Goal: Navigation & Orientation: Find specific page/section

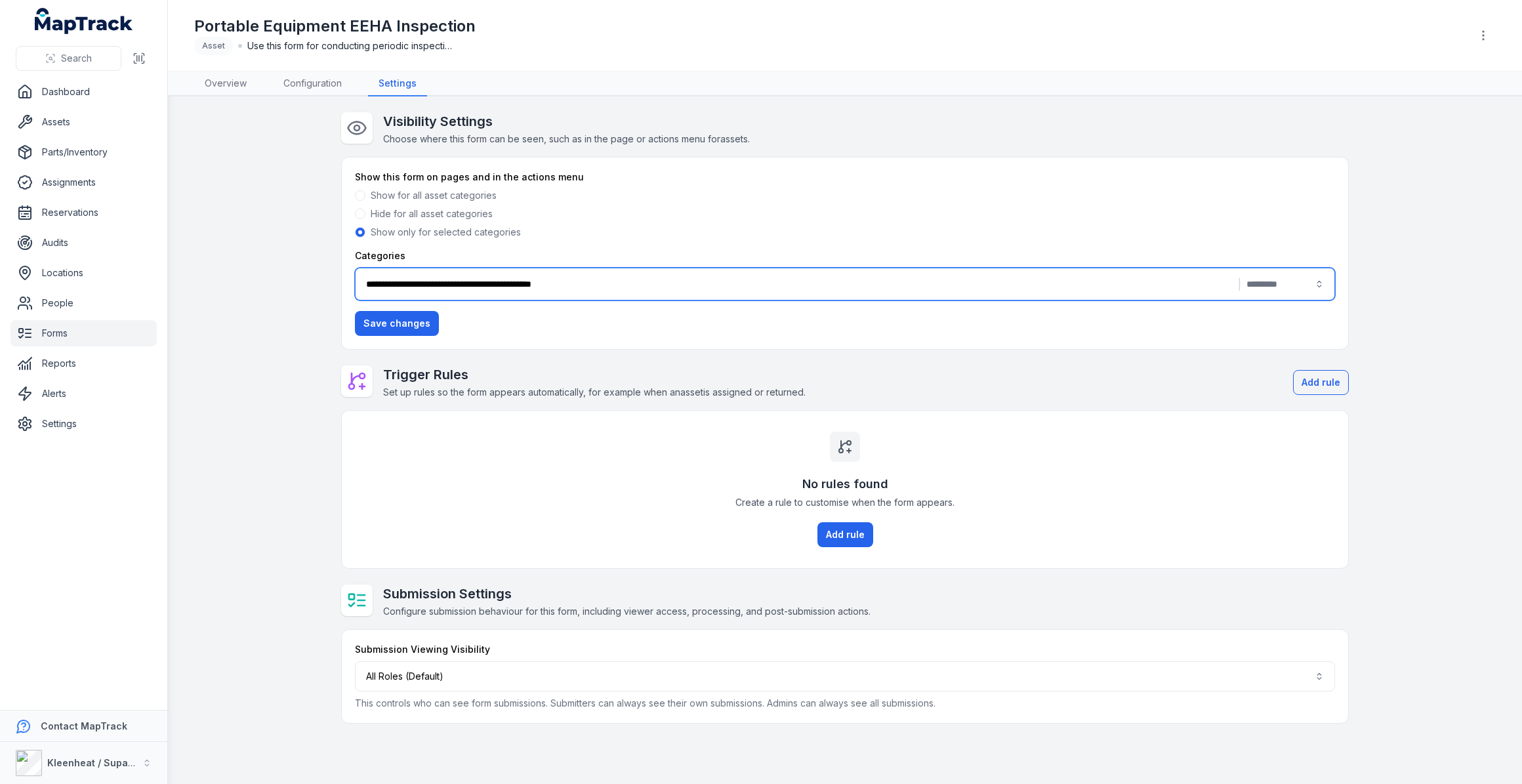
click at [56, 330] on link "Forms" at bounding box center [84, 333] width 146 height 26
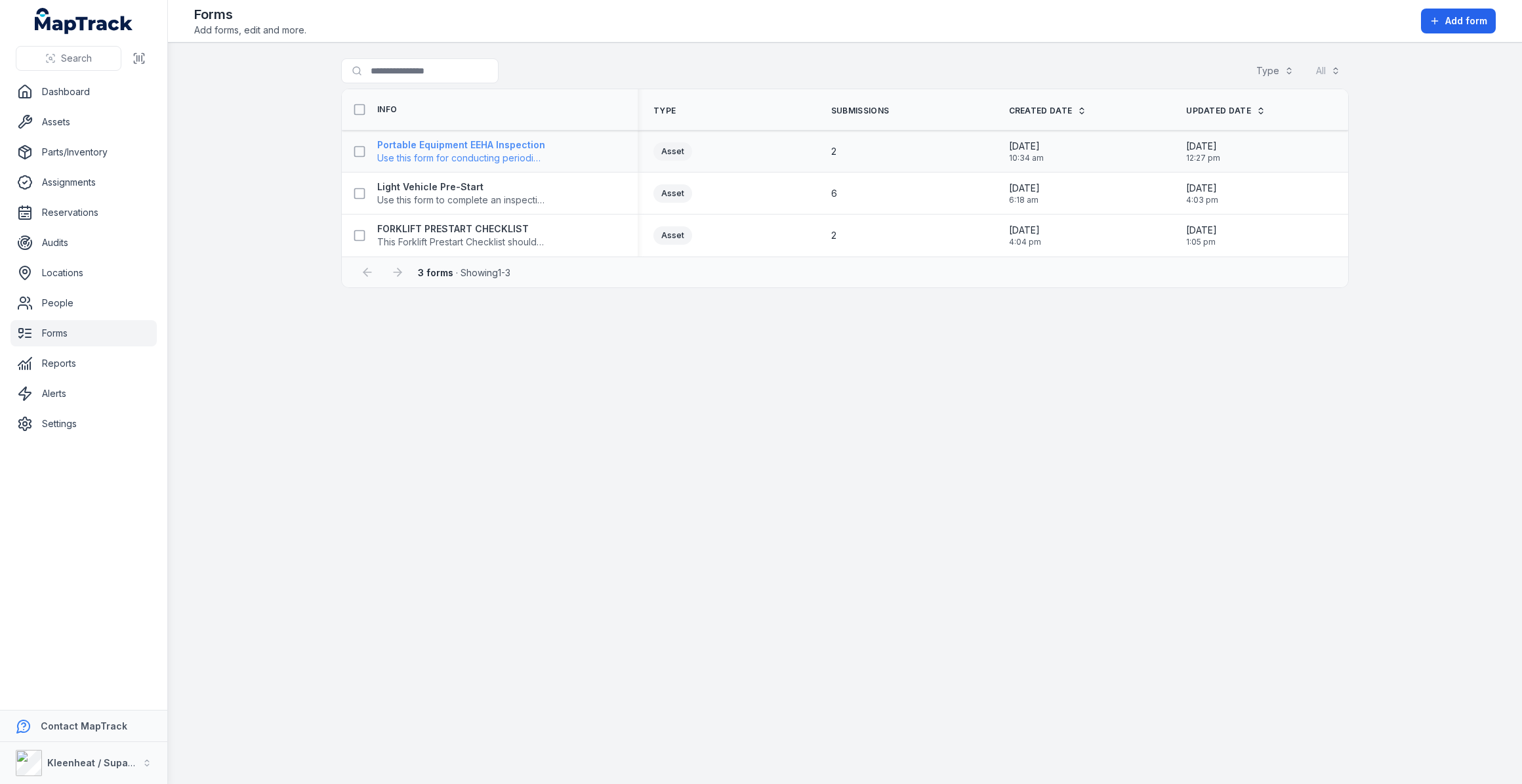
click at [460, 138] on strong "Portable Equipment EEHA Inspection" at bounding box center [461, 144] width 168 height 13
click at [494, 227] on strong "FORKLIFT PRESTART CHECKLIST" at bounding box center [461, 228] width 168 height 13
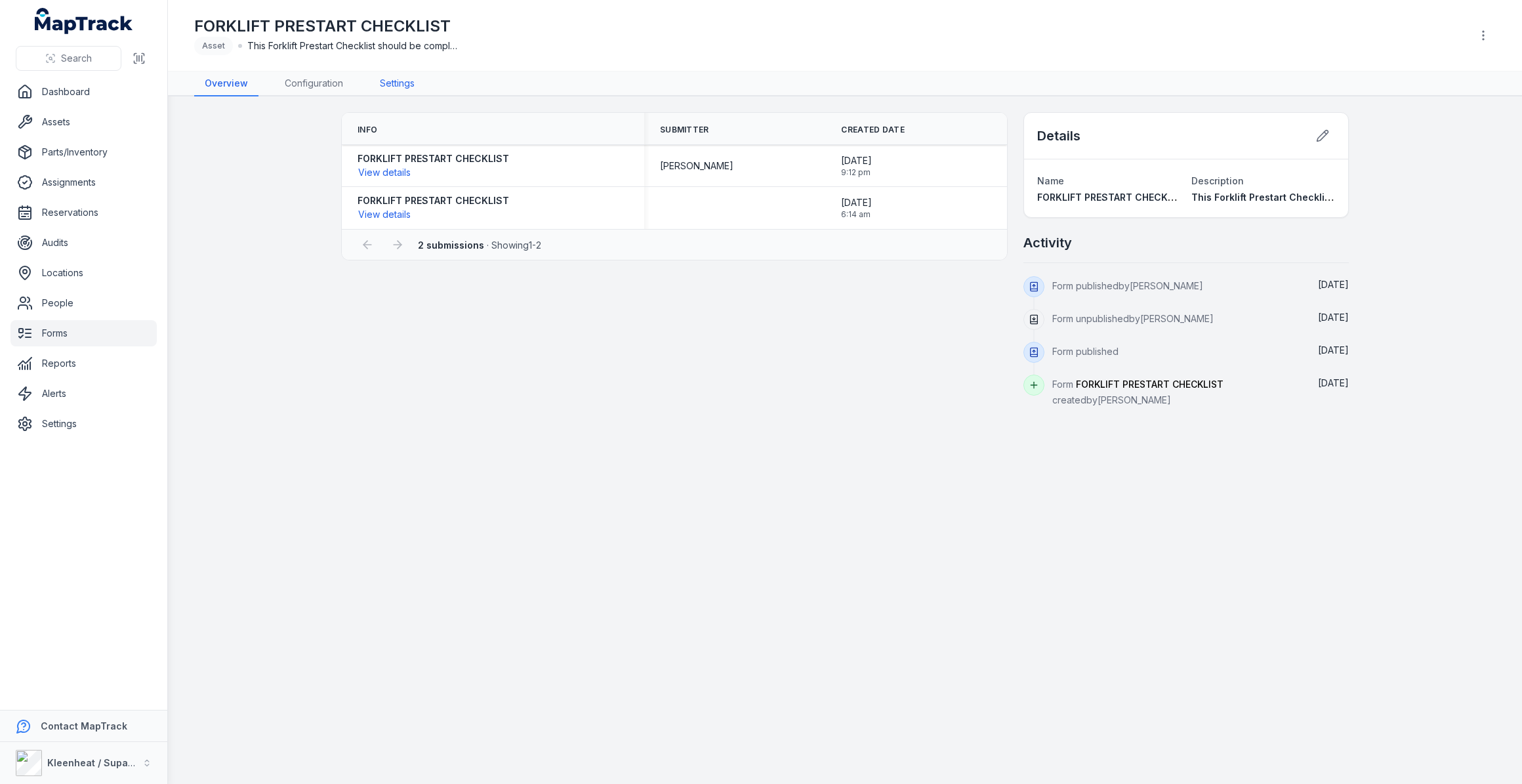
click at [394, 76] on link "Settings" at bounding box center [397, 84] width 56 height 25
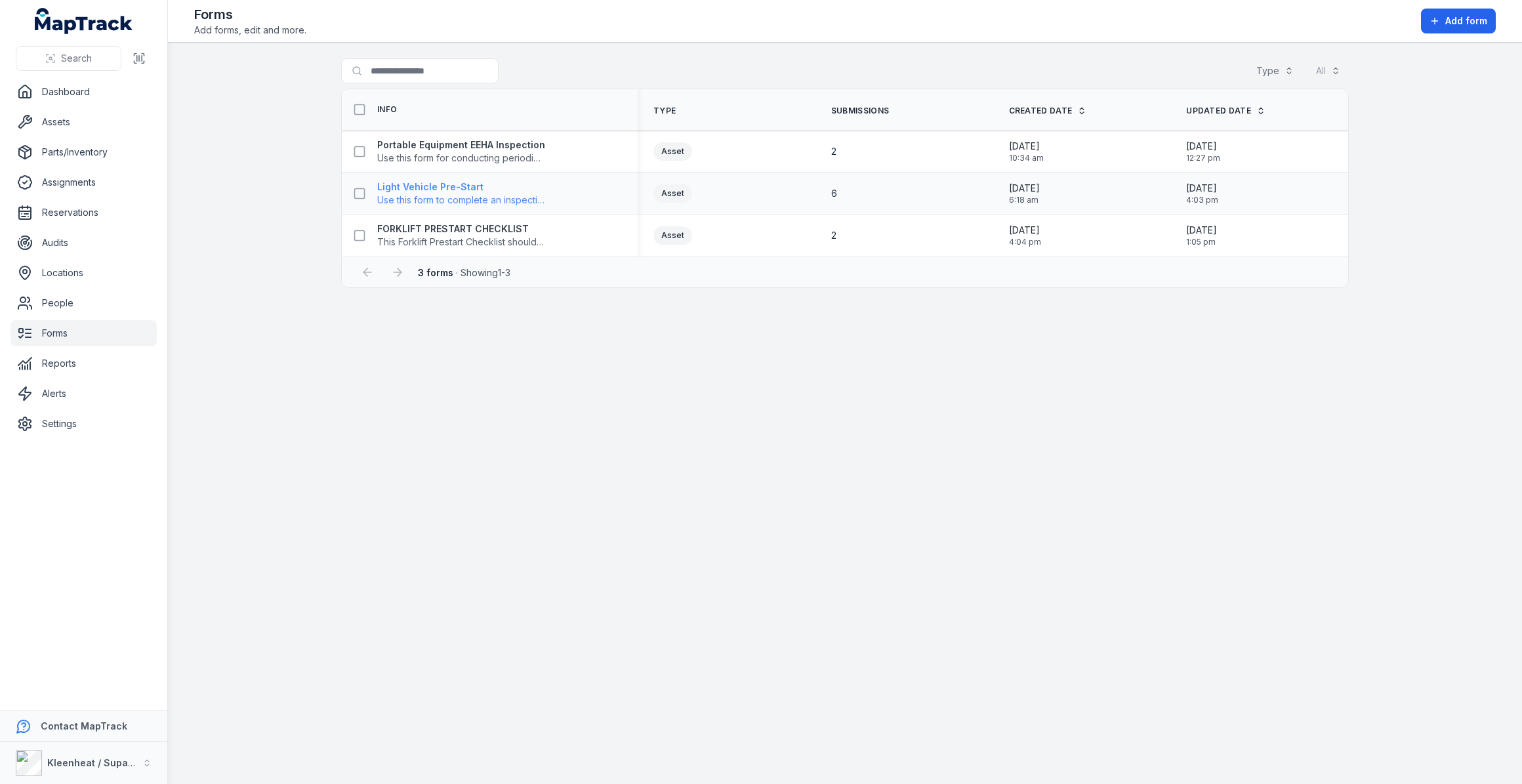
click at [411, 184] on strong "Light Vehicle Pre-Start" at bounding box center [461, 186] width 168 height 13
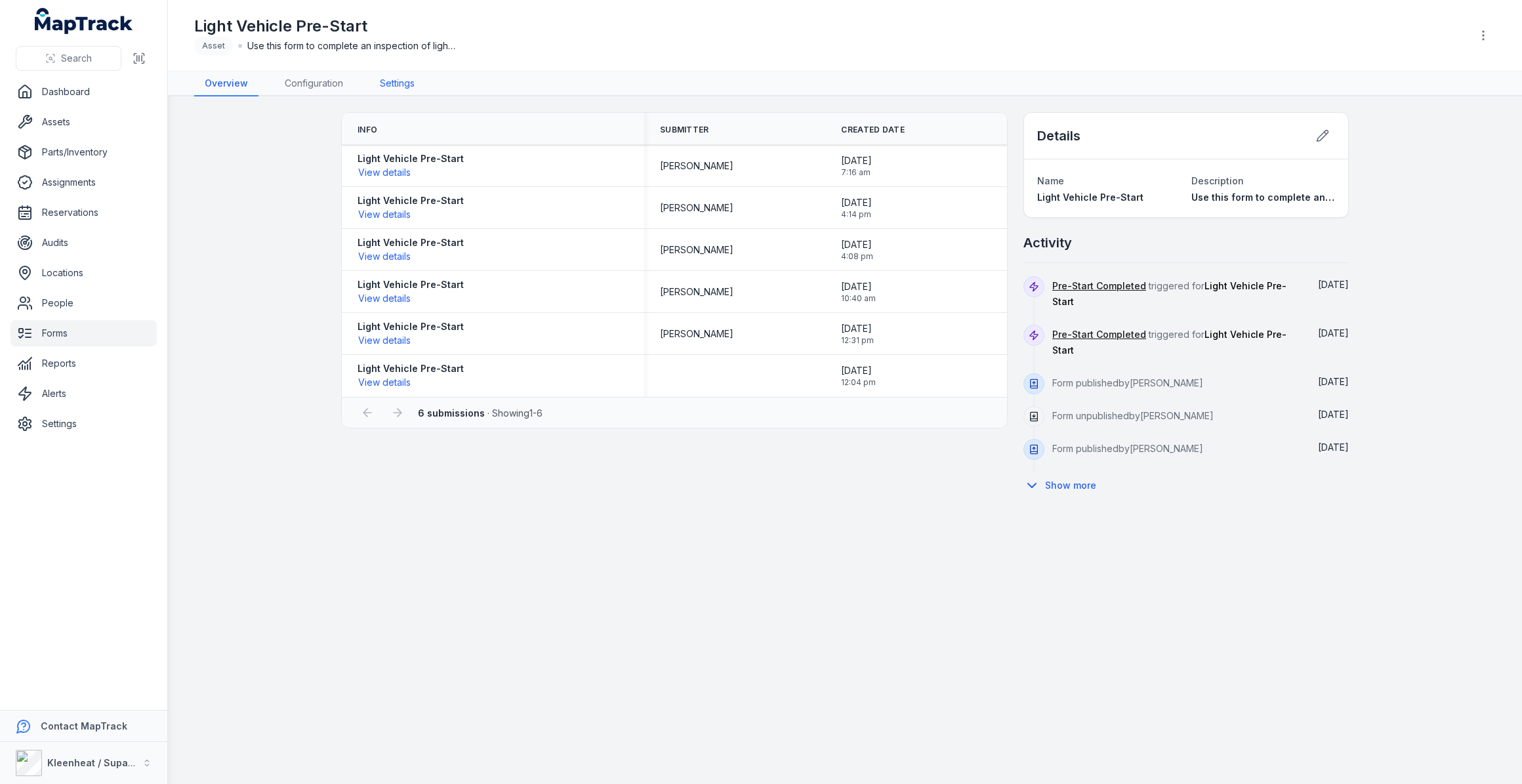
click at [386, 79] on link "Settings" at bounding box center [397, 84] width 56 height 25
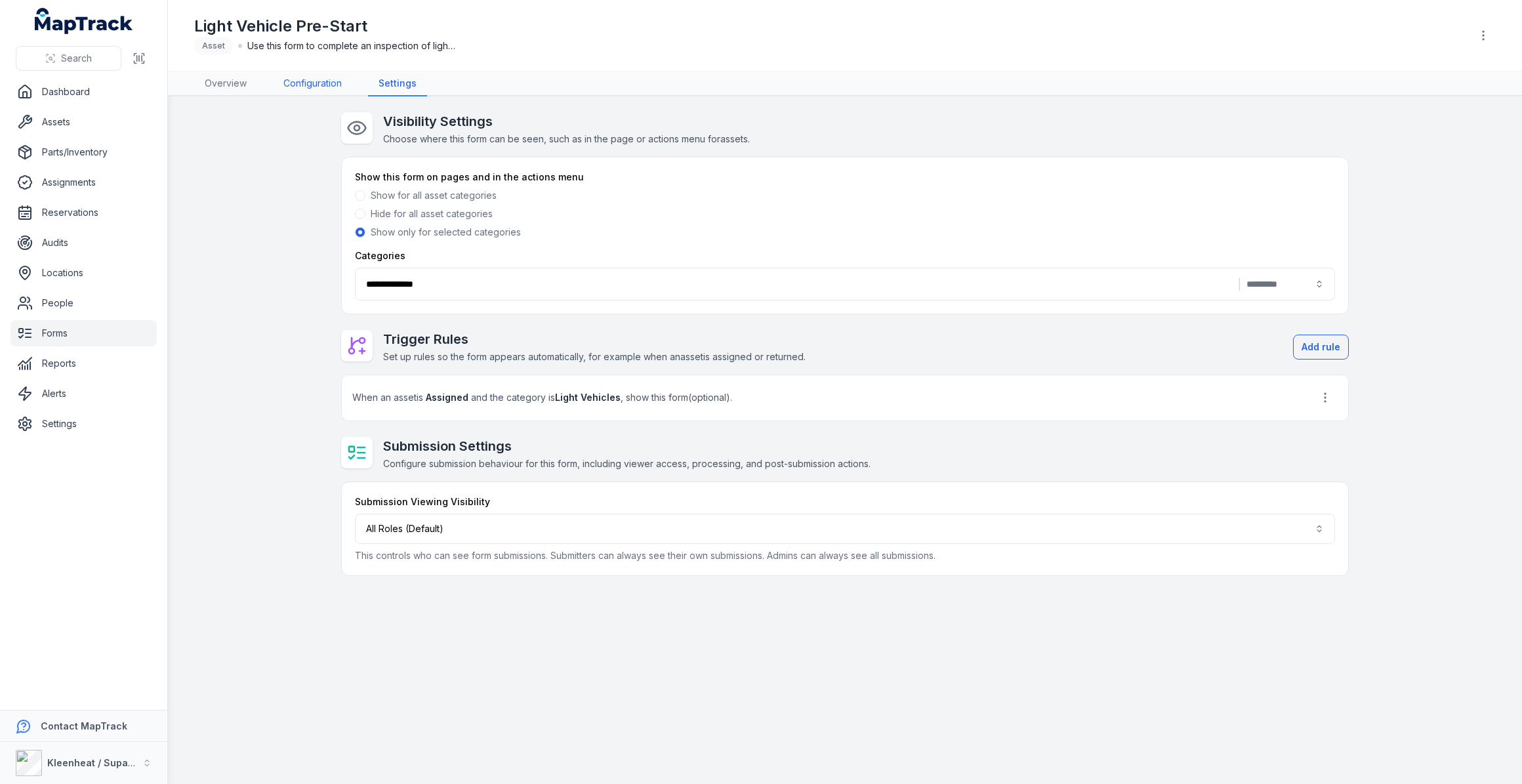
click at [325, 80] on link "Configuration" at bounding box center [313, 84] width 79 height 25
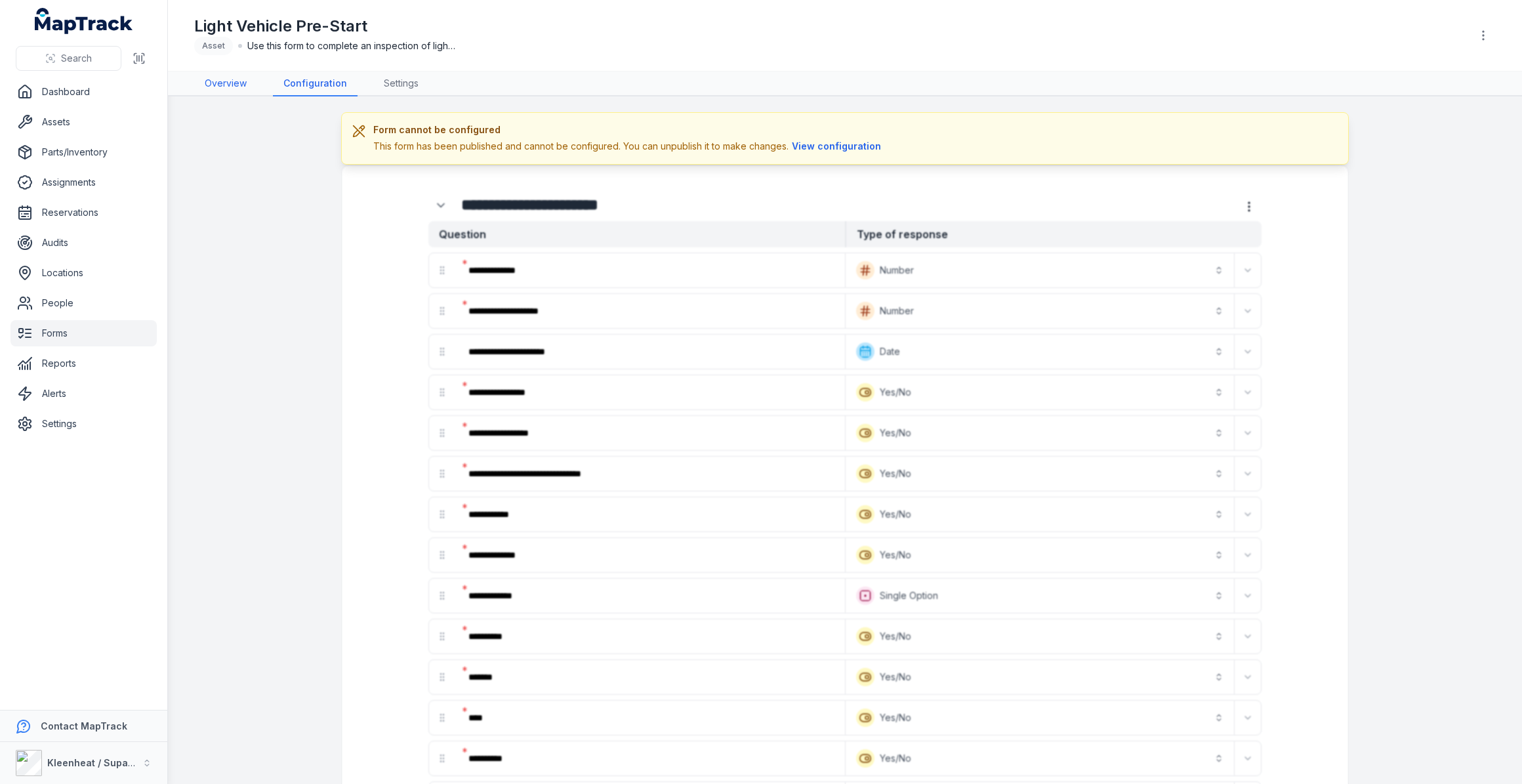
click at [237, 82] on link "Overview" at bounding box center [226, 84] width 63 height 25
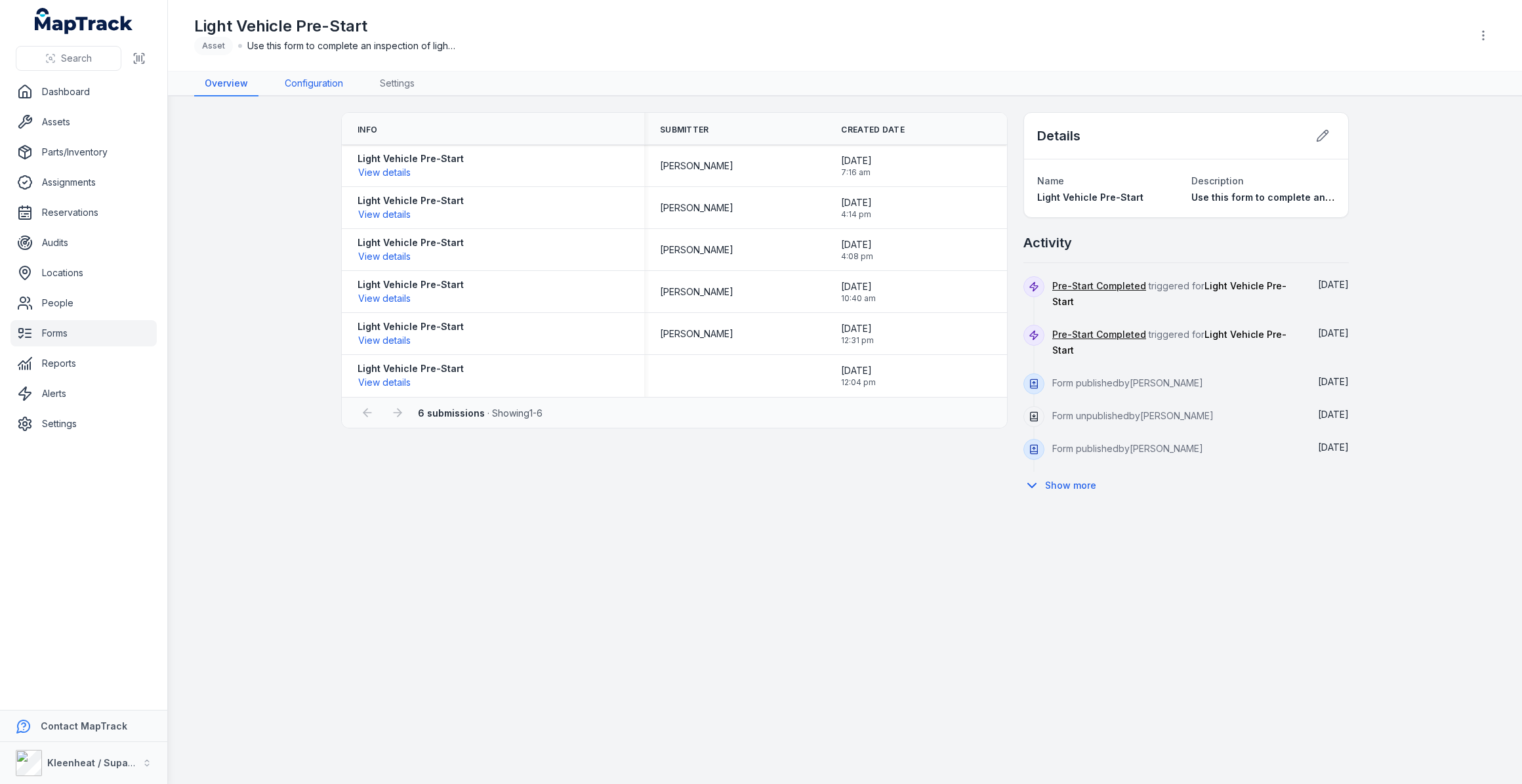
click at [296, 82] on link "Configuration" at bounding box center [314, 84] width 79 height 25
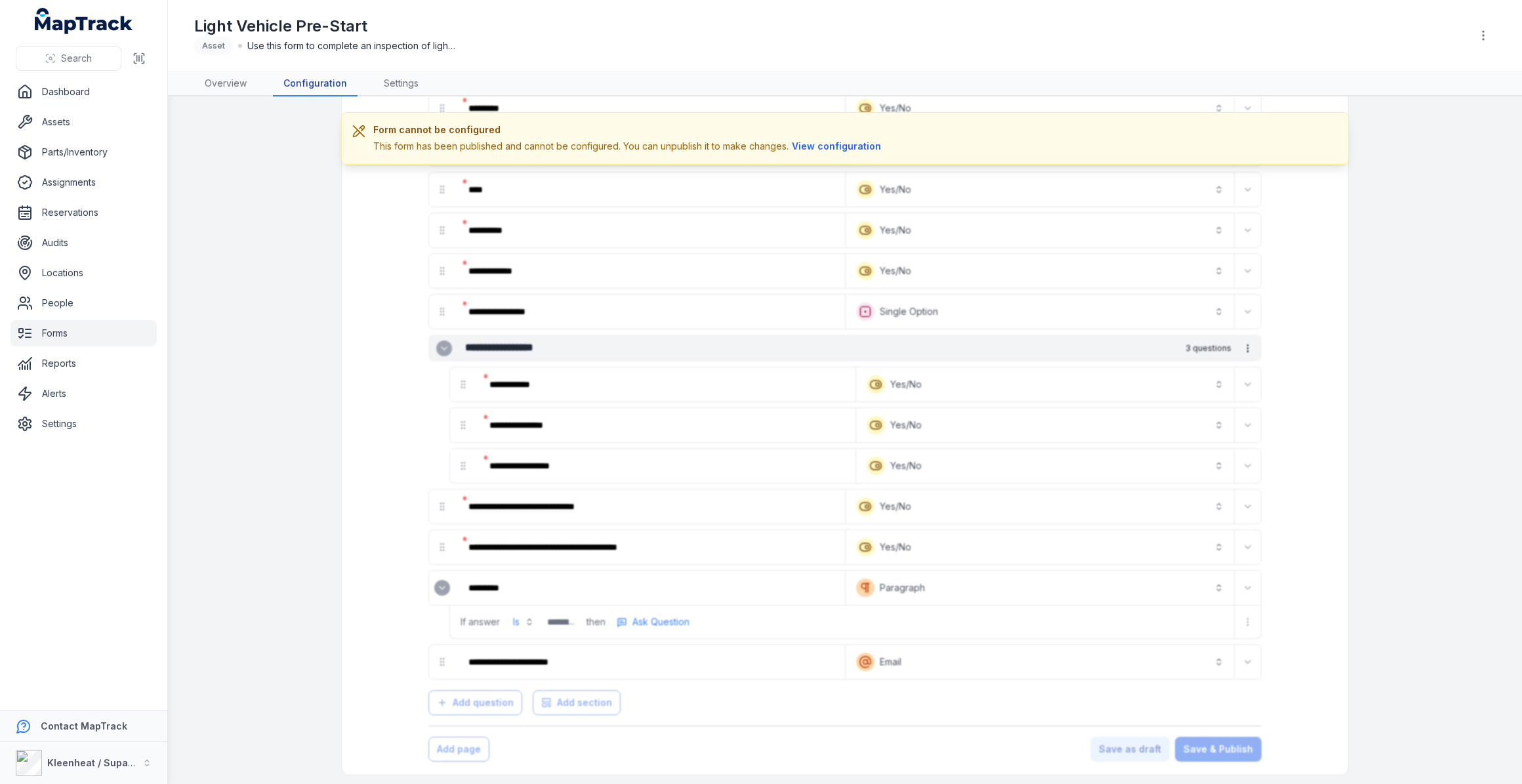
scroll to position [896, 0]
click at [213, 85] on link "Overview" at bounding box center [226, 84] width 63 height 25
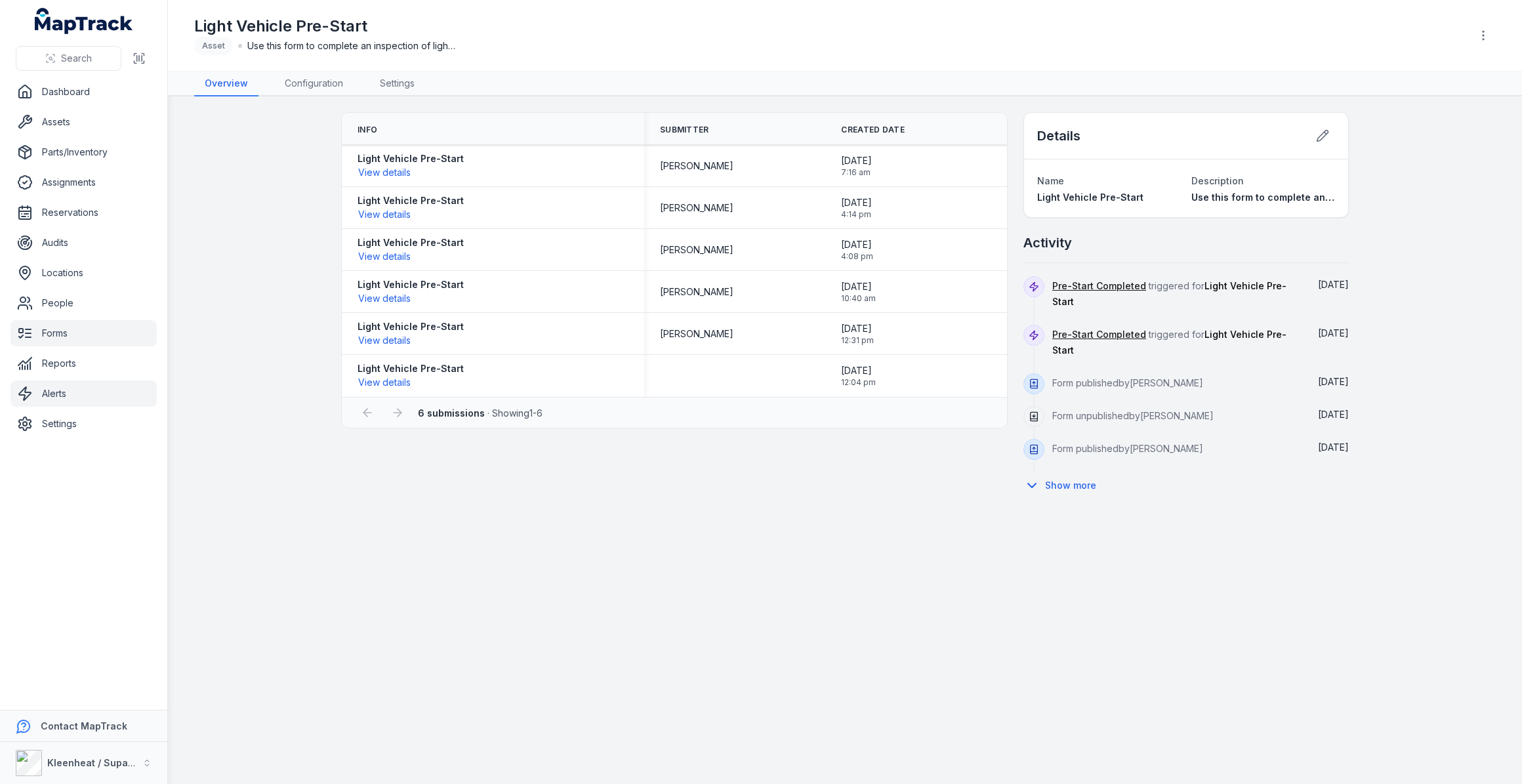
click at [52, 398] on link "Alerts" at bounding box center [84, 394] width 146 height 26
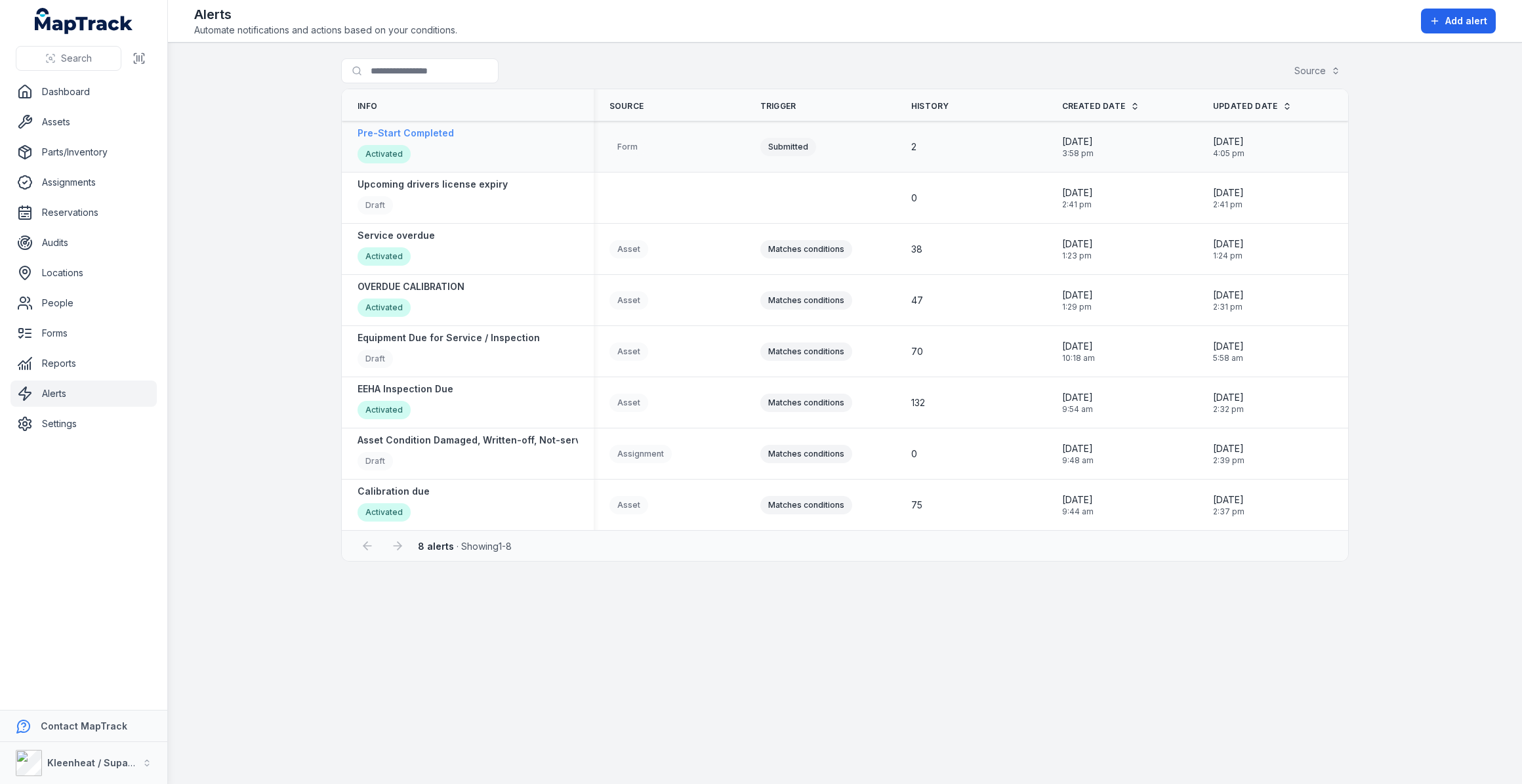
click at [416, 132] on strong "Pre-Start Completed" at bounding box center [406, 133] width 96 height 13
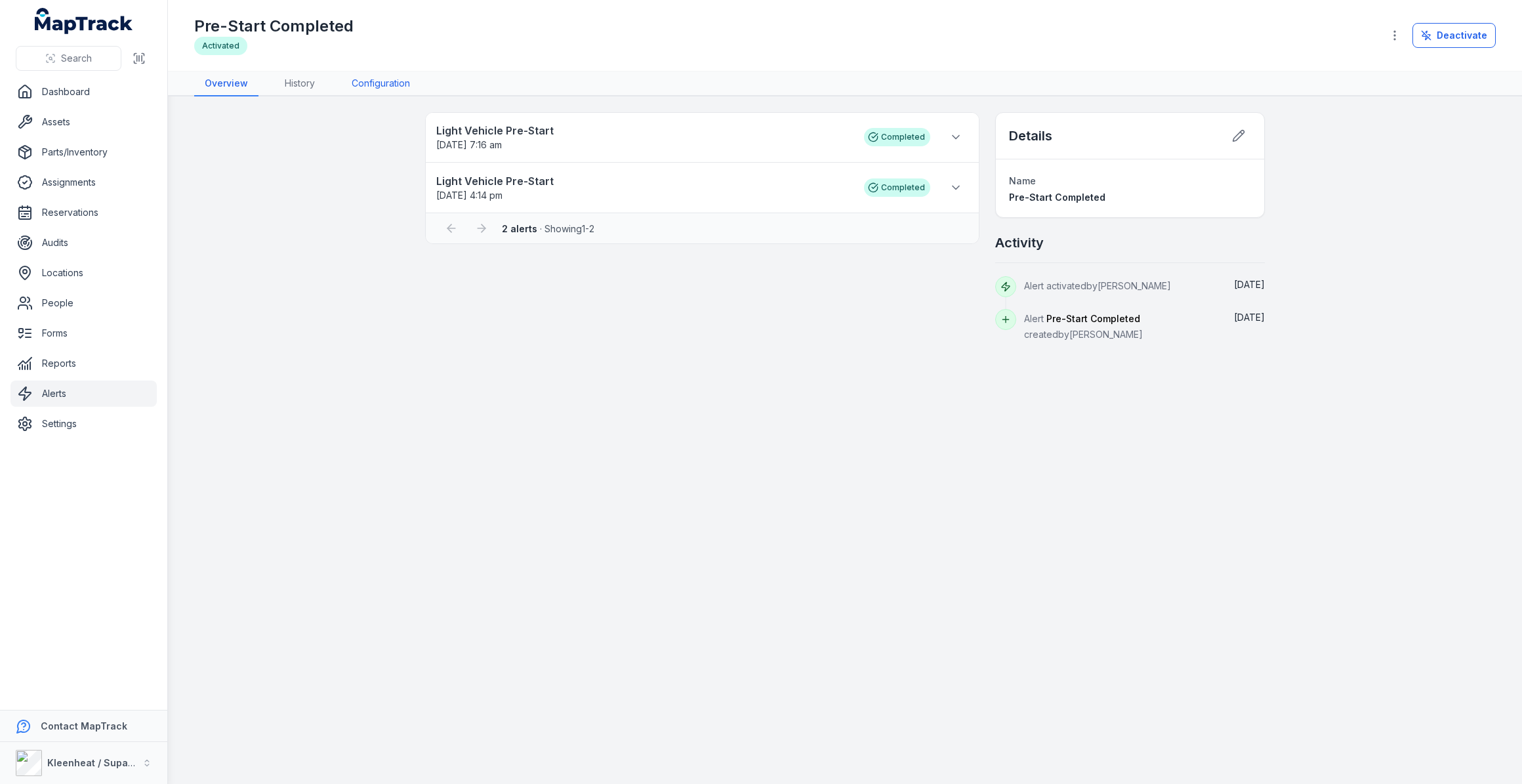
click at [369, 75] on link "Configuration" at bounding box center [381, 84] width 79 height 25
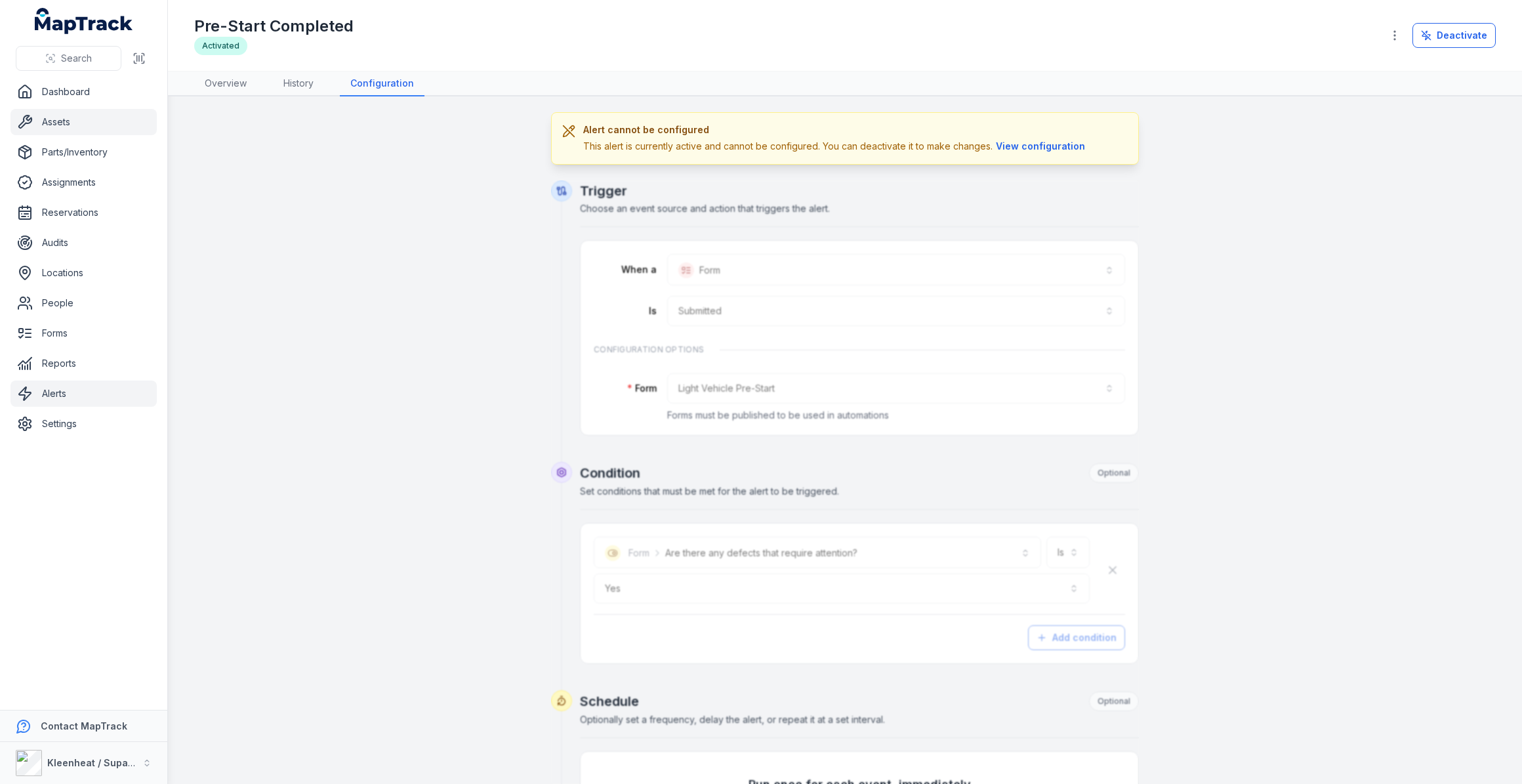
click at [69, 112] on link "Assets" at bounding box center [84, 122] width 146 height 26
